Goal: Task Accomplishment & Management: Manage account settings

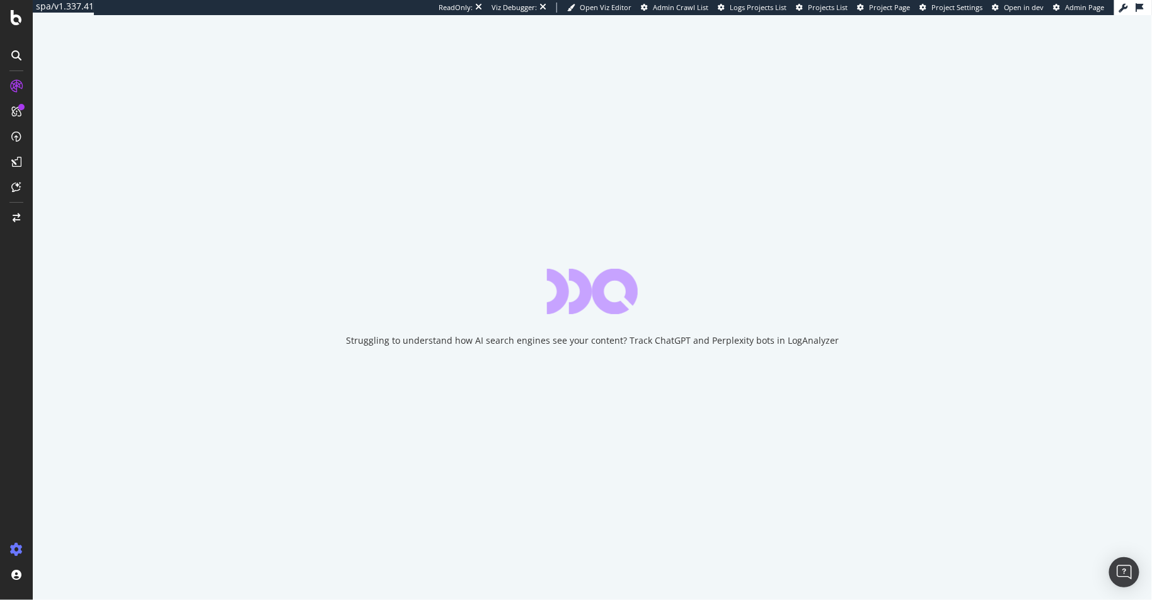
click at [18, 550] on icon at bounding box center [16, 550] width 13 height 13
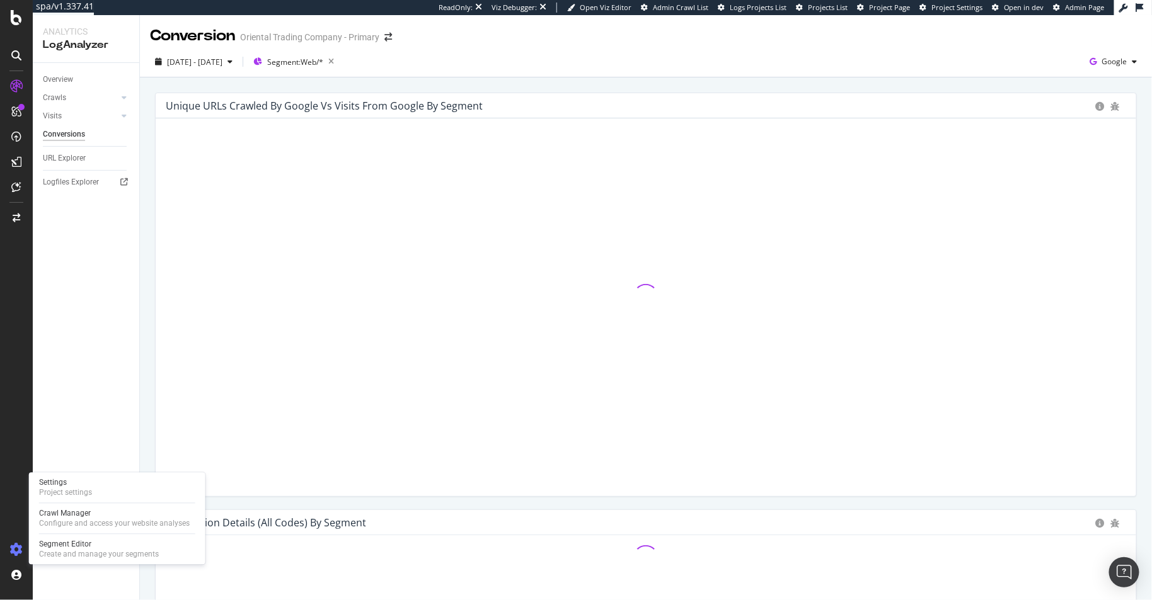
click at [19, 547] on icon at bounding box center [16, 550] width 13 height 13
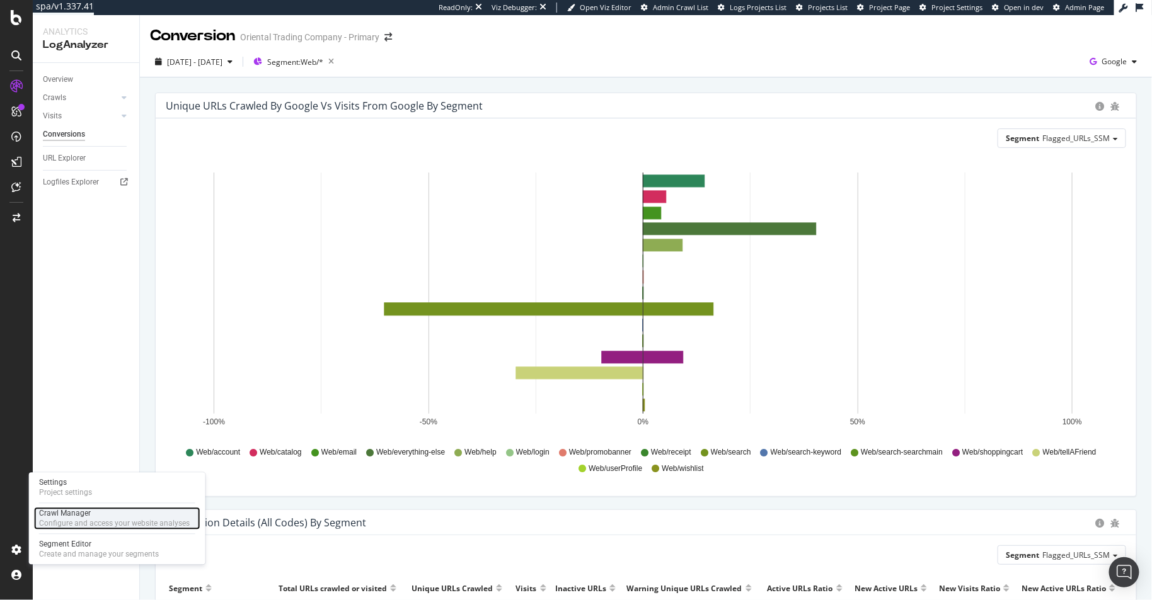
click at [89, 524] on div "Configure and access your website analyses" at bounding box center [114, 524] width 151 height 10
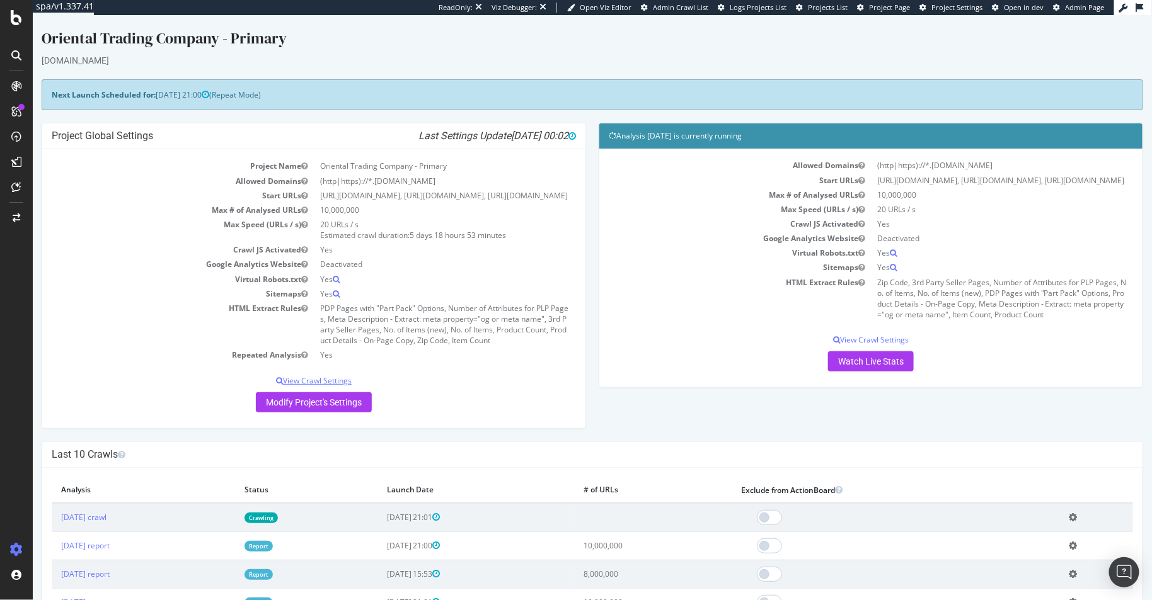
click at [335, 386] on p "View Crawl Settings" at bounding box center [313, 380] width 524 height 11
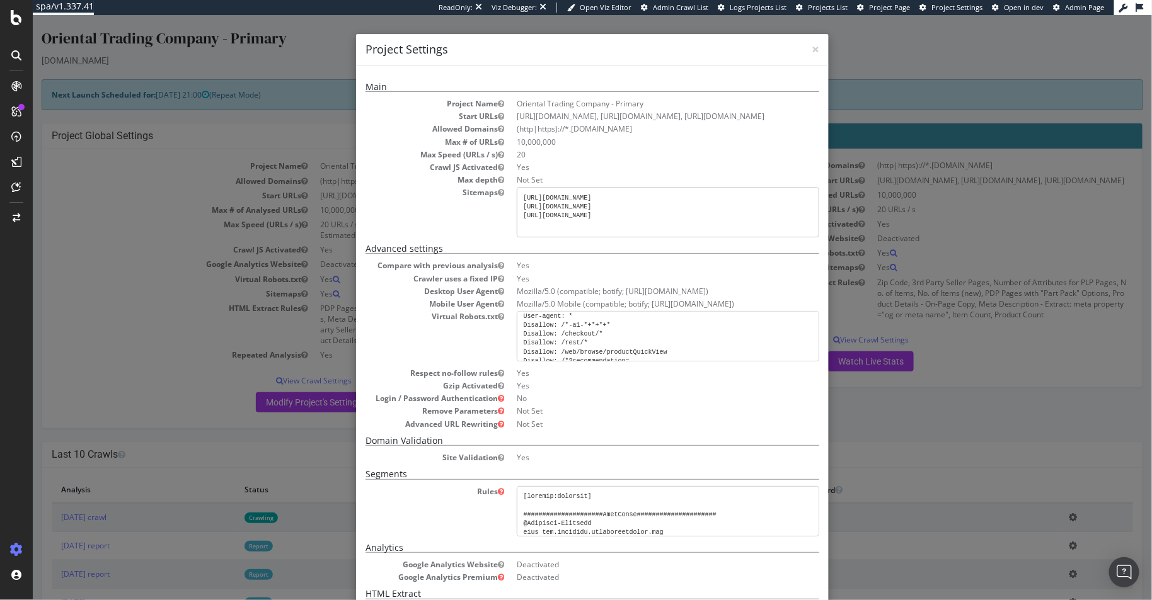
scroll to position [16, 0]
click at [811, 49] on span "×" at bounding box center [815, 49] width 8 height 18
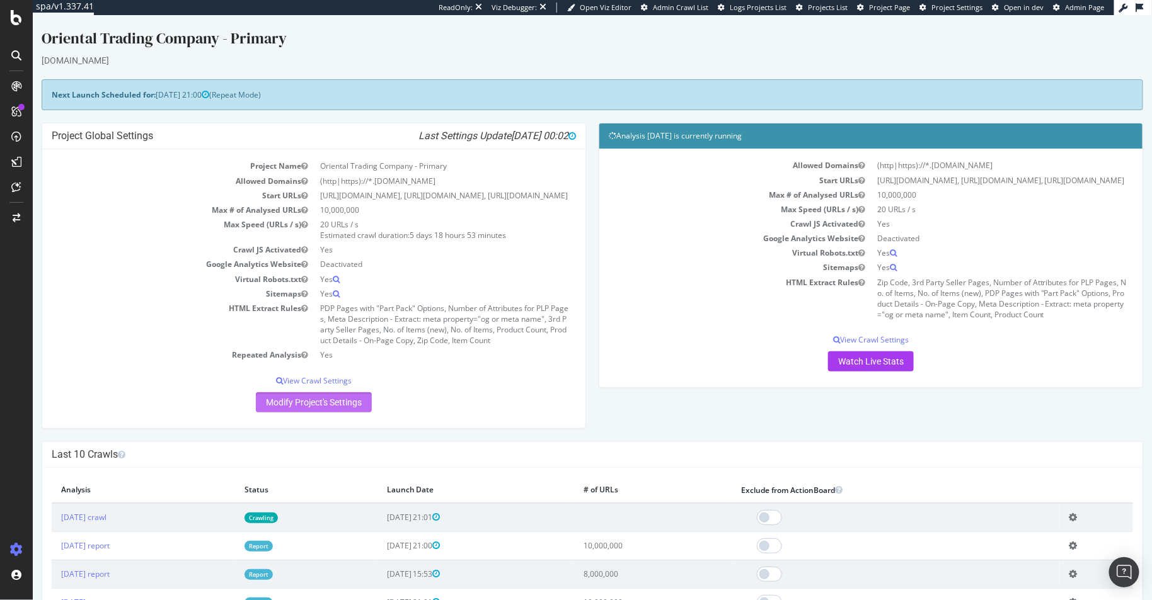
click at [324, 413] on link "Modify Project's Settings" at bounding box center [313, 403] width 116 height 20
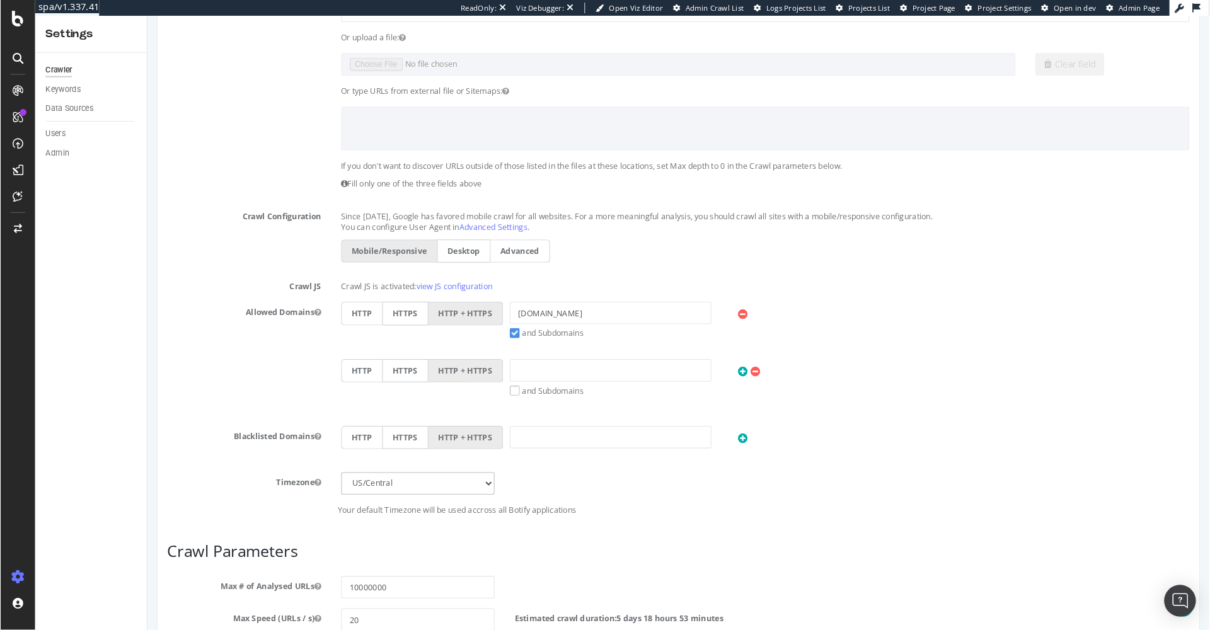
scroll to position [505, 0]
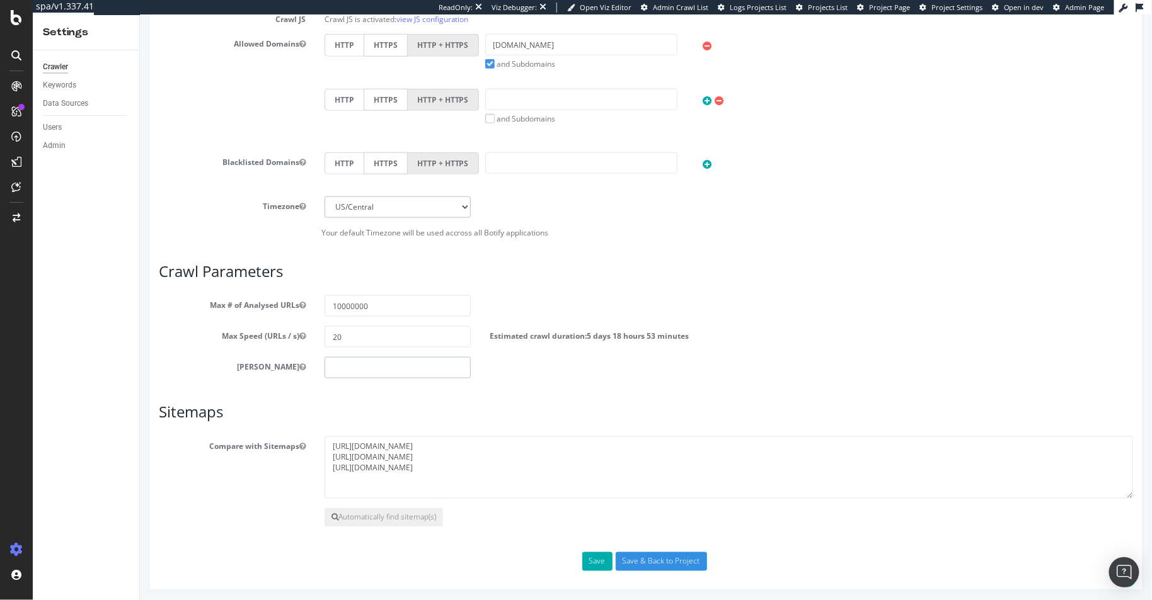
click at [461, 374] on input "number" at bounding box center [397, 367] width 147 height 21
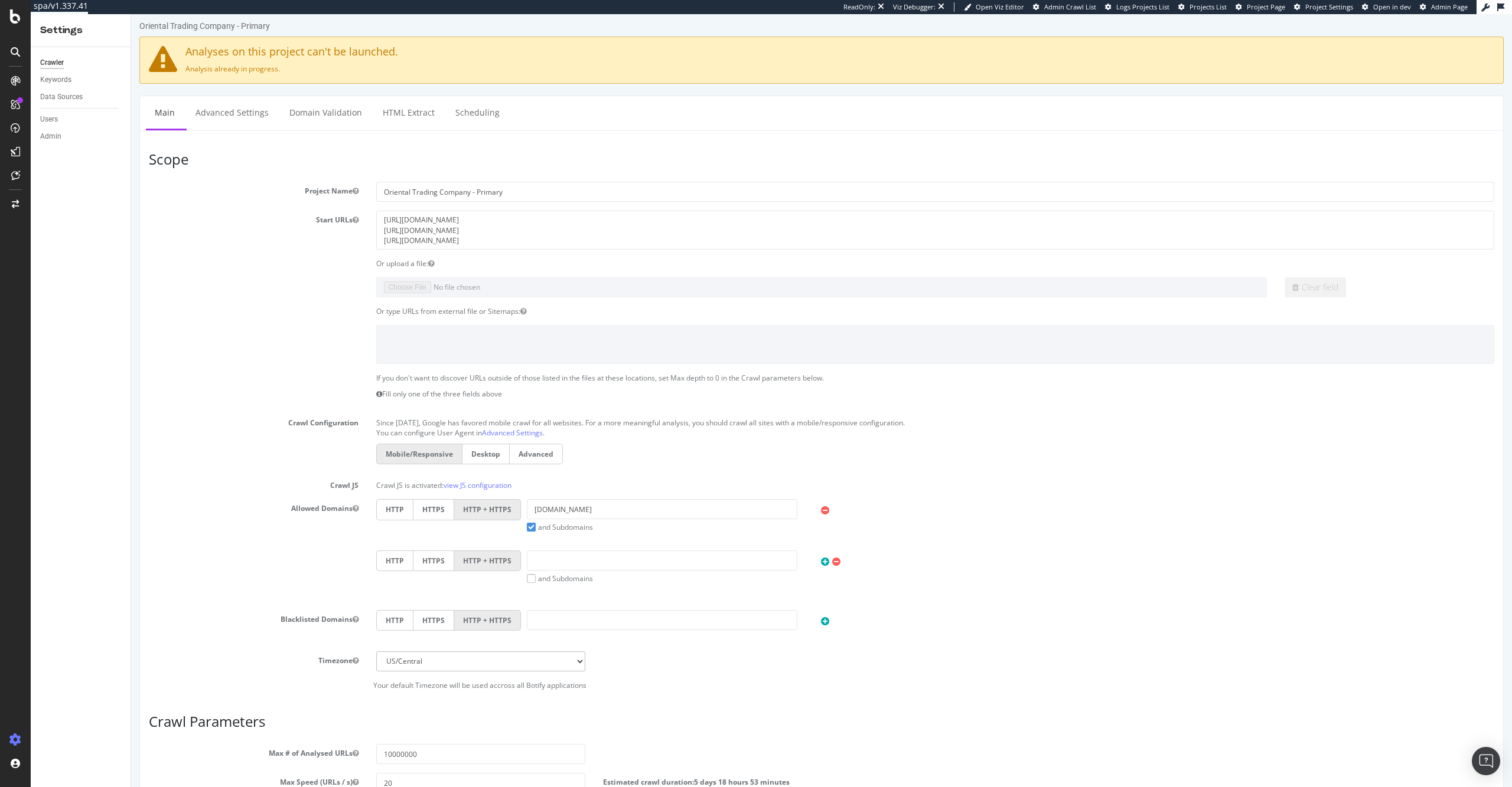
scroll to position [0, 0]
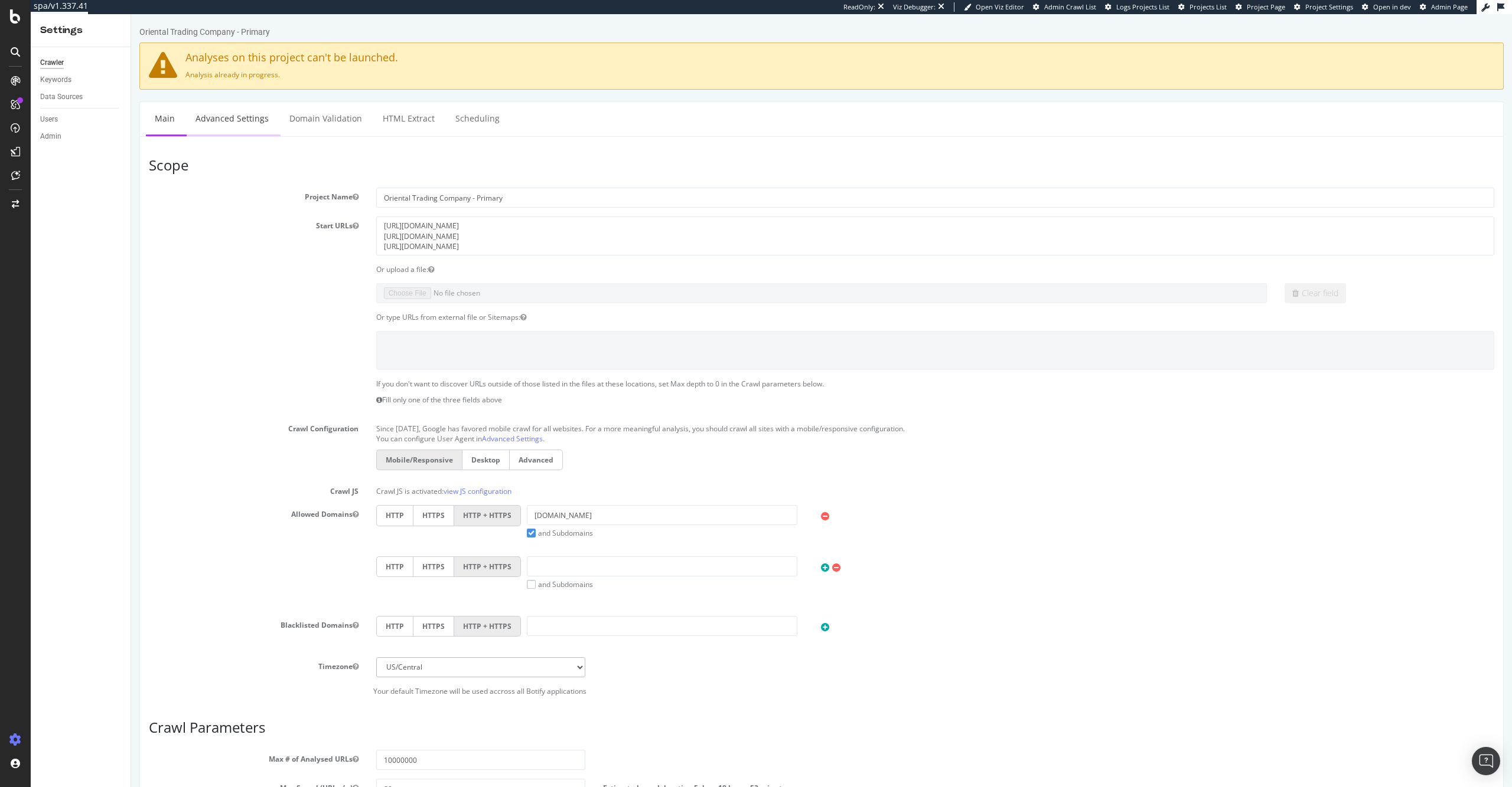
click at [232, 122] on link "Advanced Settings" at bounding box center [232, 118] width 91 height 33
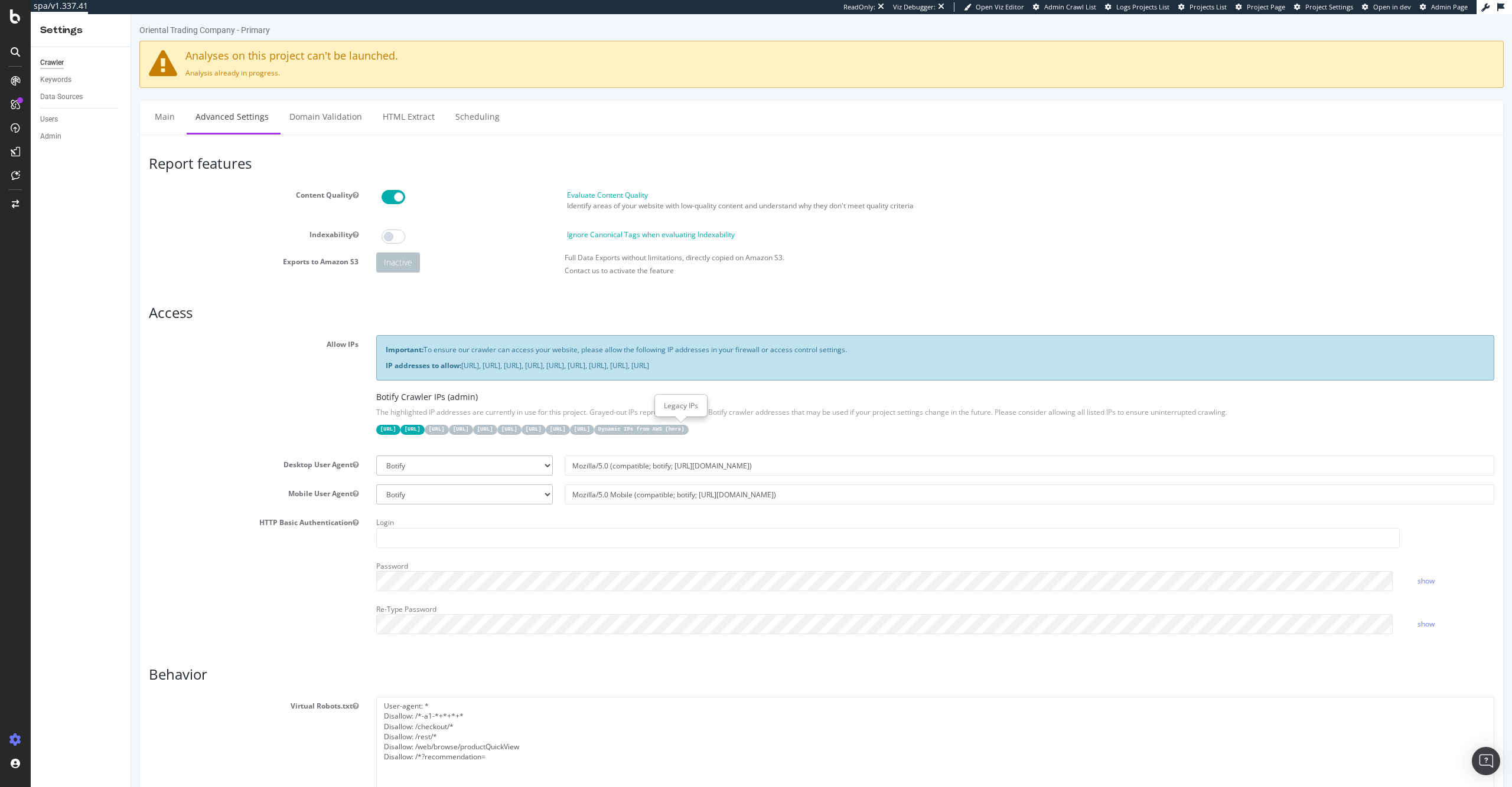
scroll to position [371, 0]
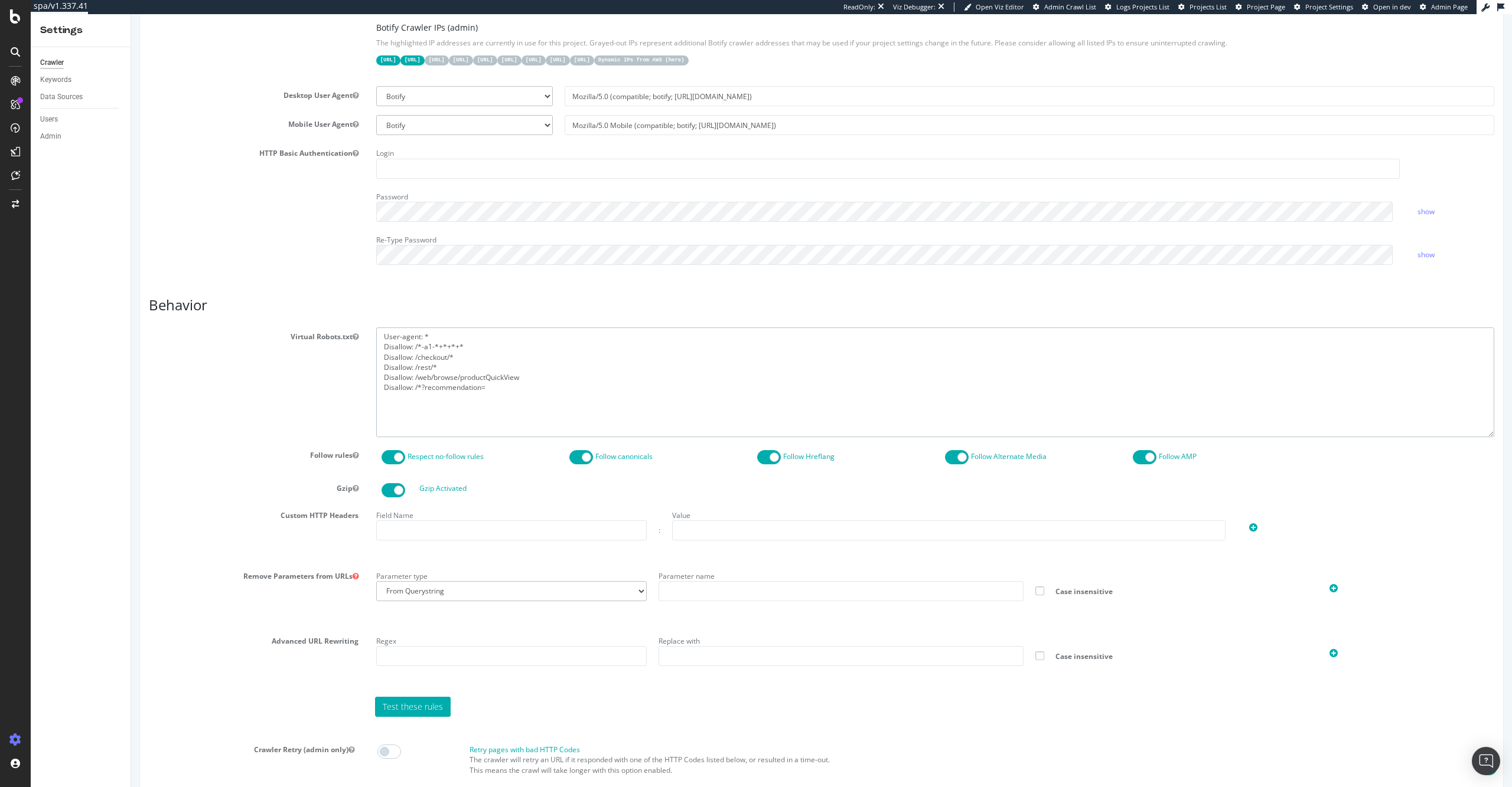
click at [536, 385] on textarea "User-agent: * Disallow: /*-a1-*+*+*+* Disallow: /checkout/* Disallow: /rest/* D…" at bounding box center [935, 382] width 1118 height 110
click at [534, 393] on textarea "User-agent: * Disallow: /*-a1-*+*+*+* Disallow: /checkout/* Disallow: /rest/* D…" at bounding box center [935, 382] width 1118 height 110
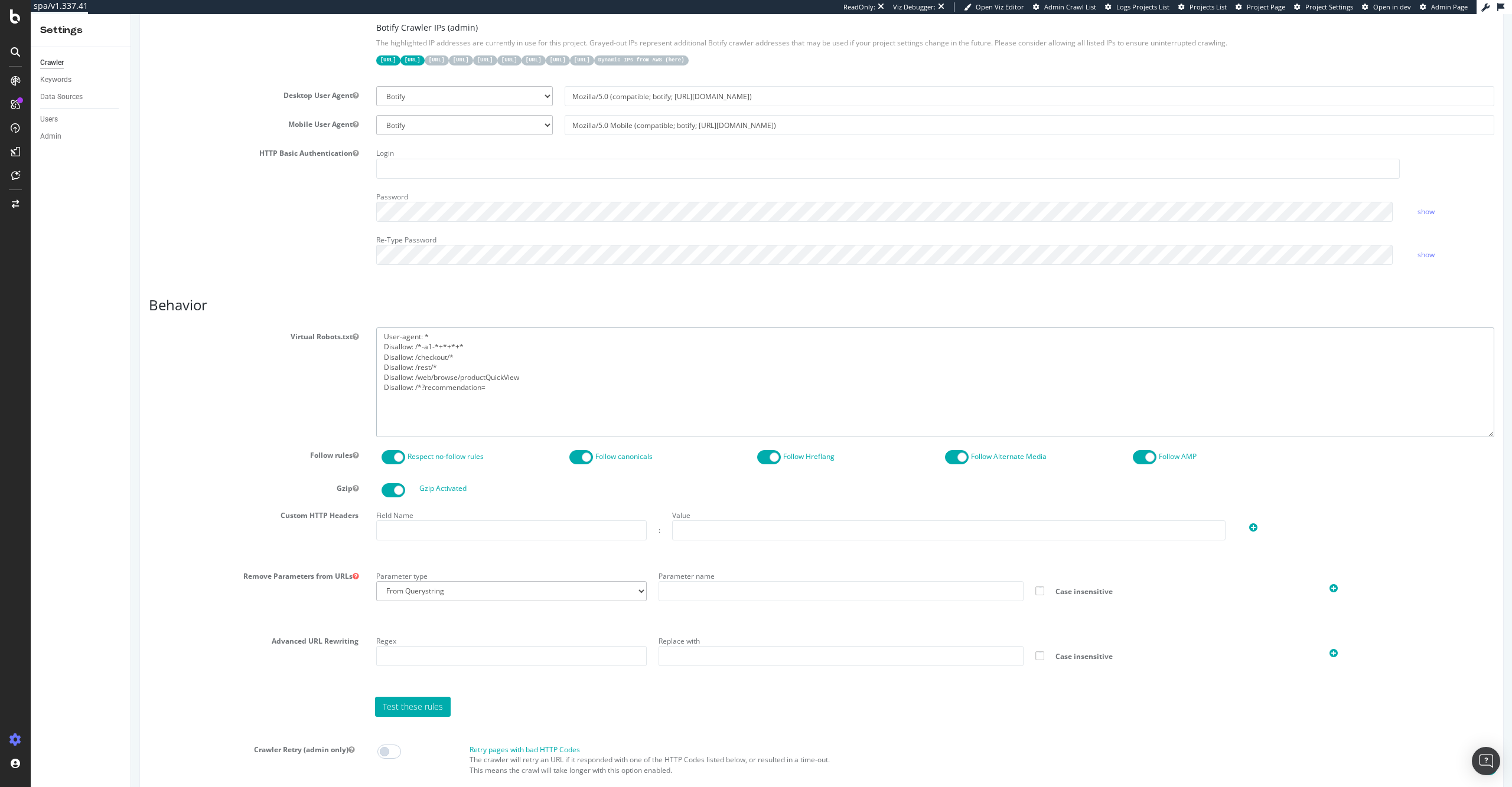
click at [459, 393] on textarea "User-agent: * Disallow: /*-a1-*+*+*+* Disallow: /checkout/* Disallow: /rest/* D…" at bounding box center [935, 382] width 1118 height 110
click at [462, 396] on textarea "User-agent: * Disallow: /*-a1-*+*+*+* Disallow: /checkout/* Disallow: /rest/* D…" at bounding box center [935, 382] width 1118 height 110
click at [507, 390] on textarea "User-agent: * Disallow: /*-a1-*+*+*+* Disallow: /checkout/* Disallow: /rest/* D…" at bounding box center [935, 382] width 1118 height 110
paste textarea "Disallow: /*;jsessionid="
click at [433, 394] on textarea "User-agent: * Disallow: /*-a1-*+*+*+* Disallow: /checkout/* Disallow: /rest/* D…" at bounding box center [935, 382] width 1118 height 110
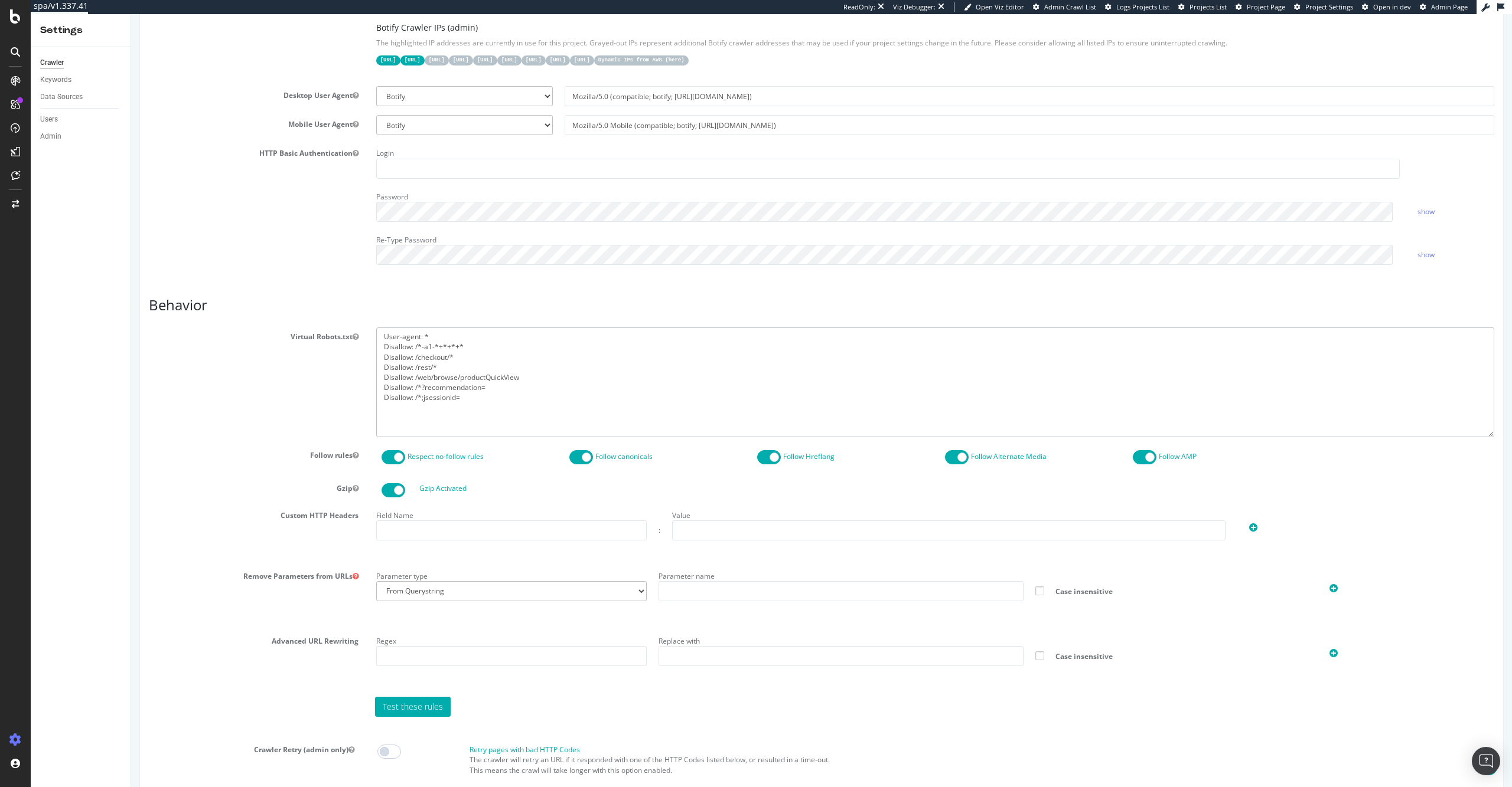
click at [433, 394] on textarea "User-agent: * Disallow: /*-a1-*+*+*+* Disallow: /checkout/* Disallow: /rest/* D…" at bounding box center [935, 382] width 1118 height 110
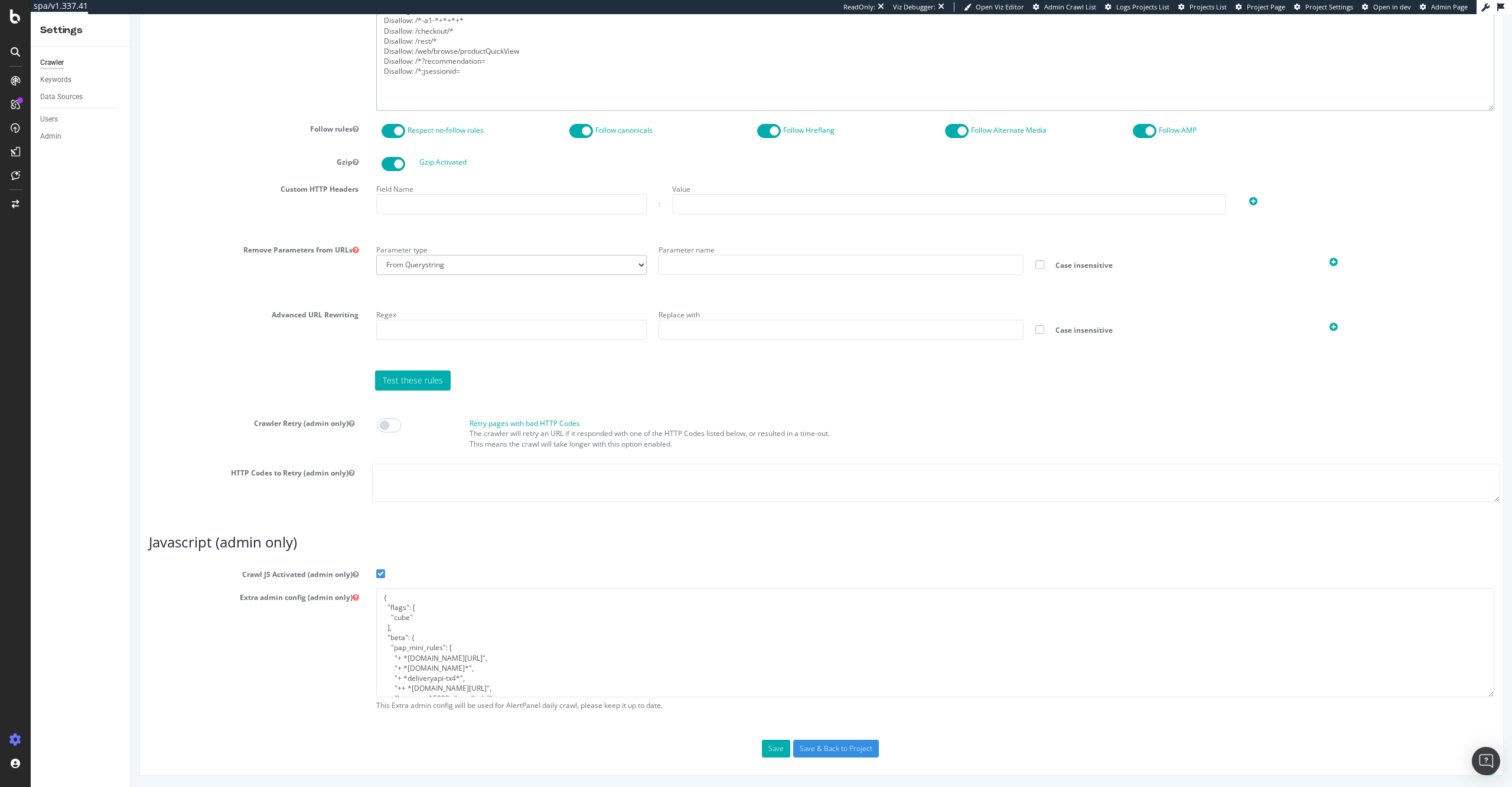
scroll to position [183, 0]
type textarea "User-agent: * Disallow: /*-a1-*+*+*+* Disallow: /checkout/* Disallow: /rest/* D…"
click at [771, 562] on button "Save" at bounding box center [776, 749] width 28 height 18
click at [827, 562] on input "Save & Back to Project" at bounding box center [835, 749] width 85 height 18
